Goal: Find specific page/section: Find specific page/section

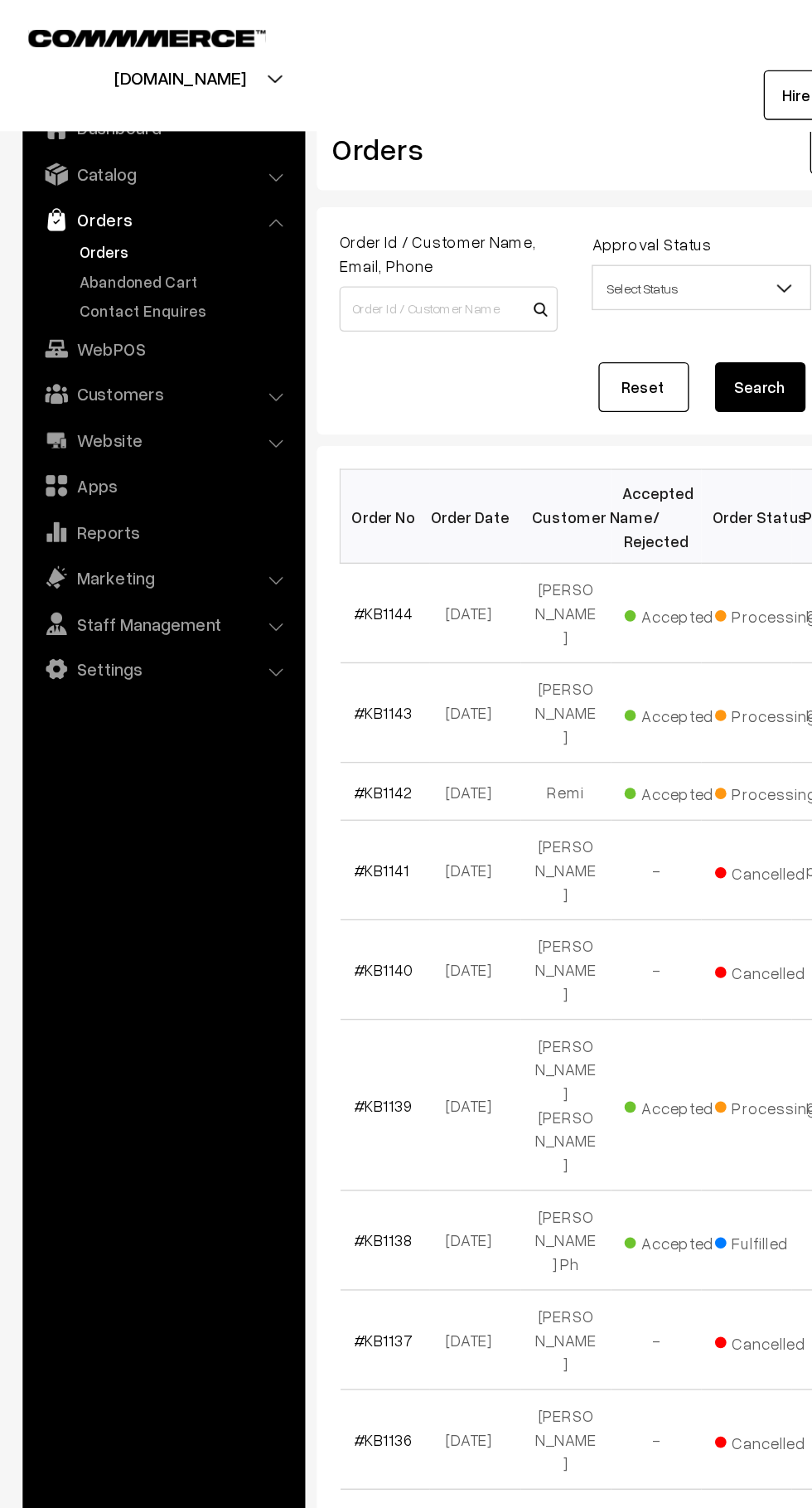
click at [150, 206] on link "Abandoned Cart" at bounding box center [136, 206] width 164 height 18
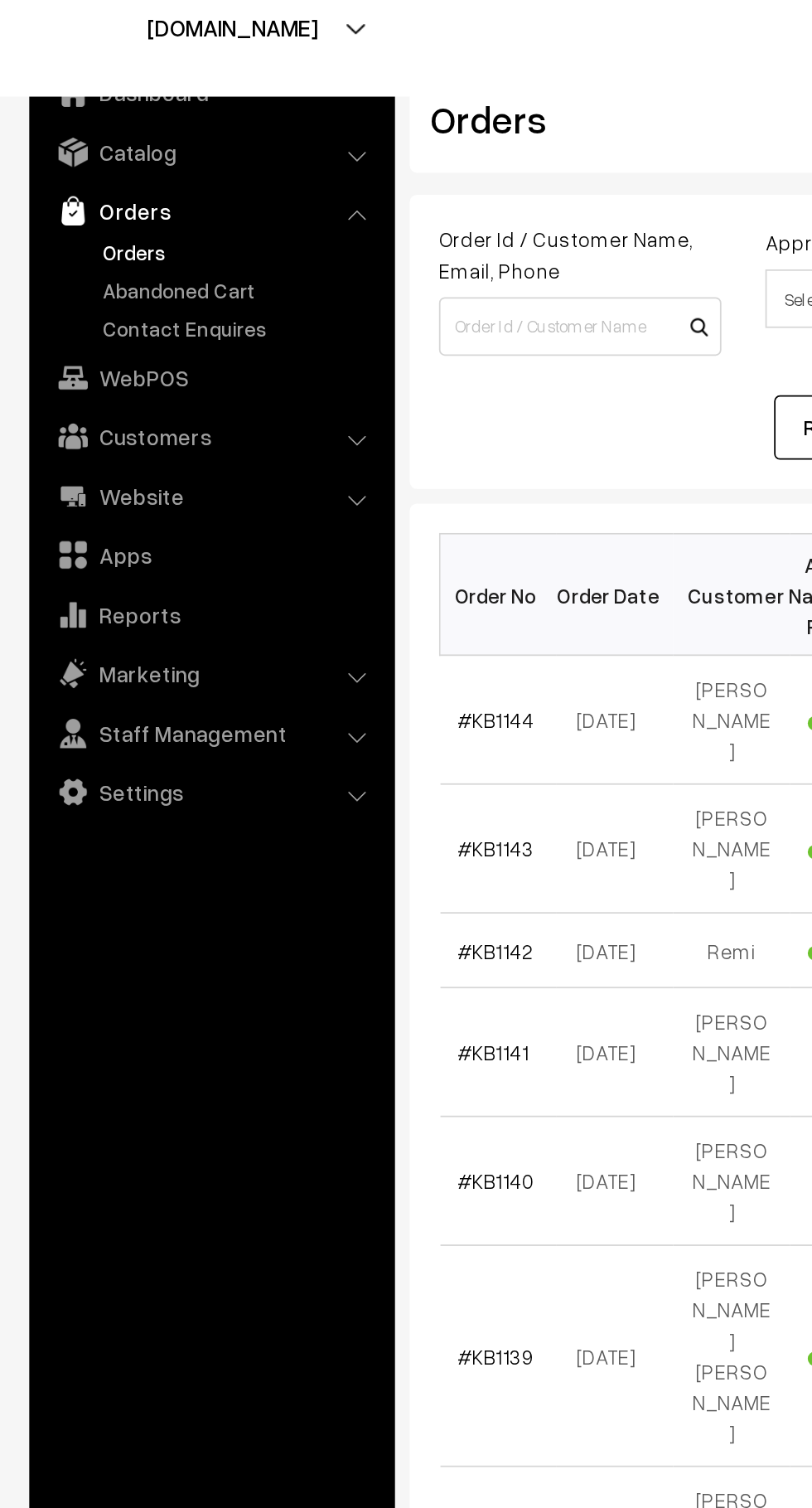
click at [135, 206] on link "Abandoned Cart" at bounding box center [136, 206] width 164 height 18
